Goal: Task Accomplishment & Management: Manage account settings

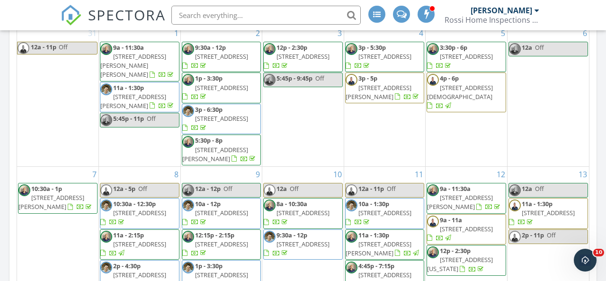
scroll to position [863, 607]
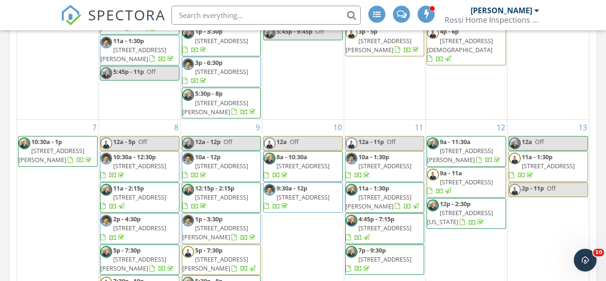
click at [136, 17] on span "SPECTORA" at bounding box center [127, 15] width 78 height 20
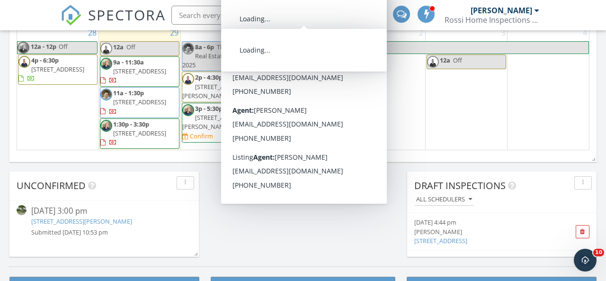
scroll to position [739, 0]
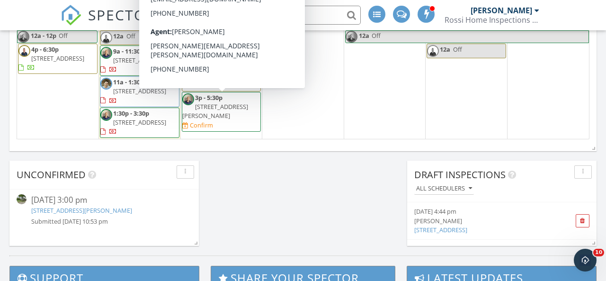
click at [208, 102] on span "3p - 5:30p 106 Hayes St, Garden City 11530 Confirm" at bounding box center [221, 111] width 79 height 37
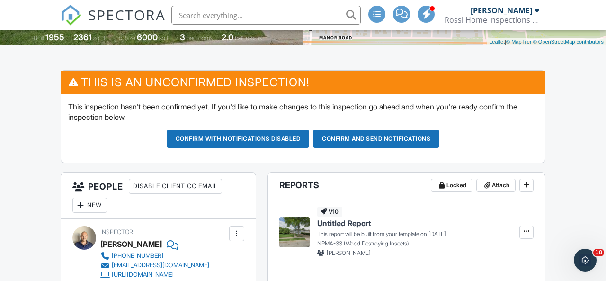
scroll to position [206, 0]
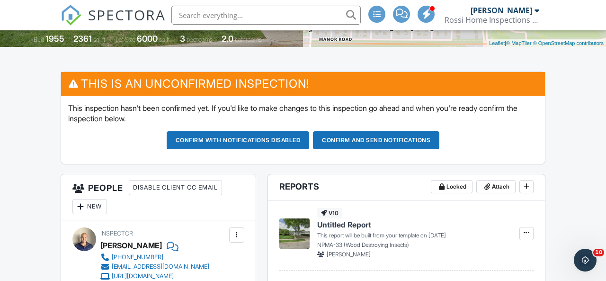
click at [138, 13] on span "SPECTORA" at bounding box center [127, 15] width 78 height 20
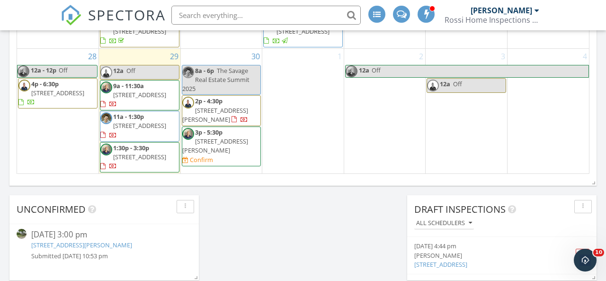
scroll to position [705, 0]
click at [69, 95] on span "16 Rider Ave, Malverne 11565" at bounding box center [57, 92] width 53 height 9
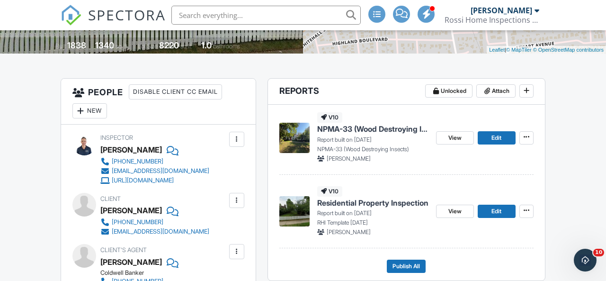
scroll to position [195, 0]
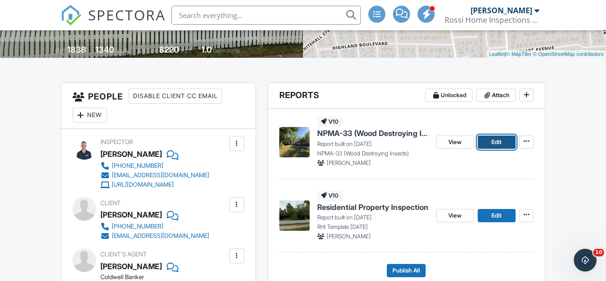
click at [496, 147] on span "Edit" at bounding box center [497, 141] width 10 height 9
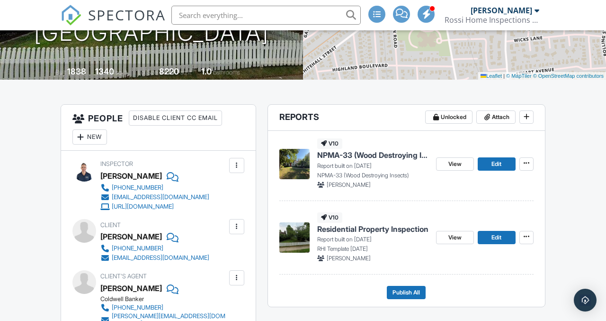
scroll to position [179, 0]
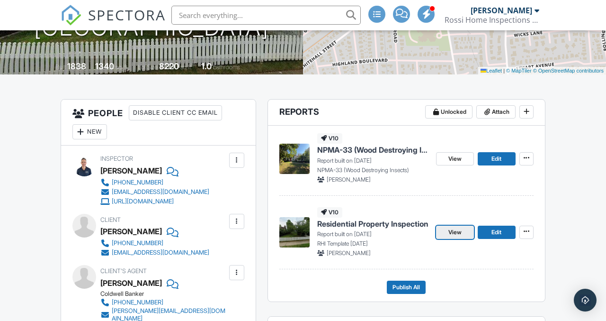
click at [461, 237] on span "View" at bounding box center [455, 231] width 13 height 9
